Goal: Task Accomplishment & Management: Manage account settings

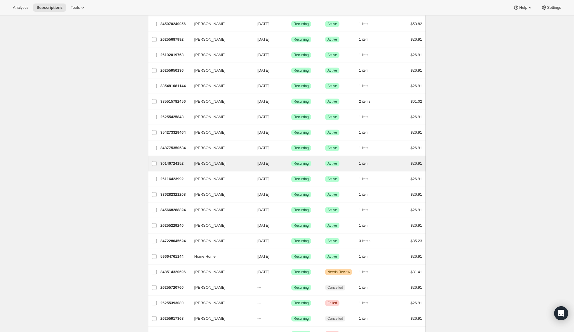
scroll to position [95, 0]
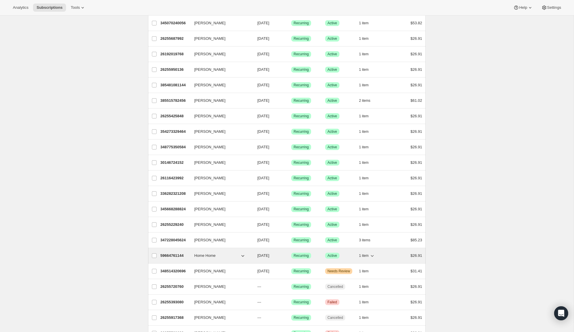
click at [175, 253] on p "59664761144" at bounding box center [175, 256] width 29 height 6
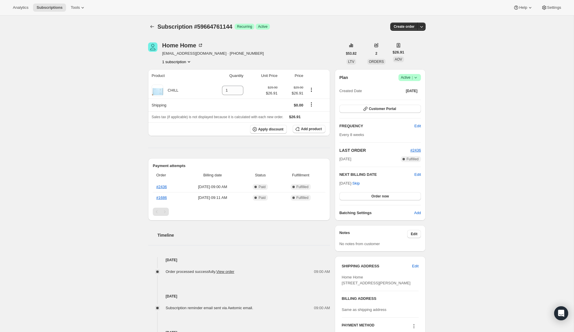
click at [418, 77] on icon at bounding box center [416, 78] width 6 height 6
click at [399, 98] on span "Cancel subscription" at bounding box center [407, 98] width 33 height 4
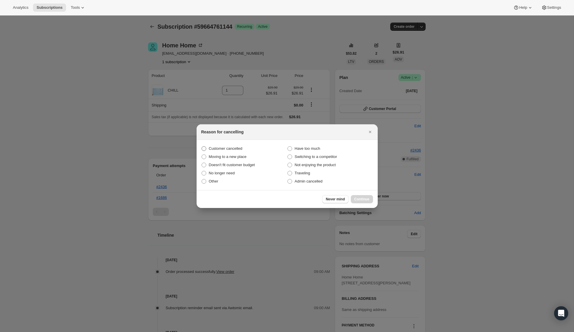
click at [206, 148] on span ":rbl:" at bounding box center [204, 148] width 5 height 5
click at [202, 146] on input "Customer cancelled" at bounding box center [202, 146] width 0 height 0
radio input "true"
click at [362, 197] on span "Continue" at bounding box center [362, 199] width 15 height 5
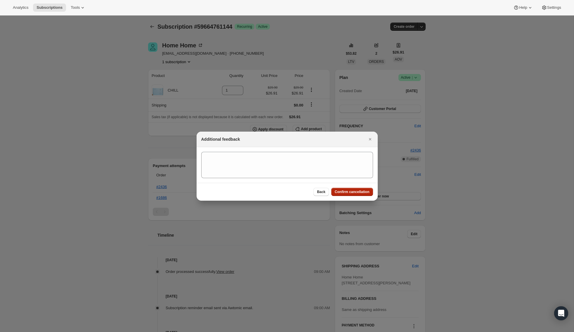
click at [351, 193] on span "Confirm cancellation" at bounding box center [352, 191] width 35 height 5
